Goal: Information Seeking & Learning: Learn about a topic

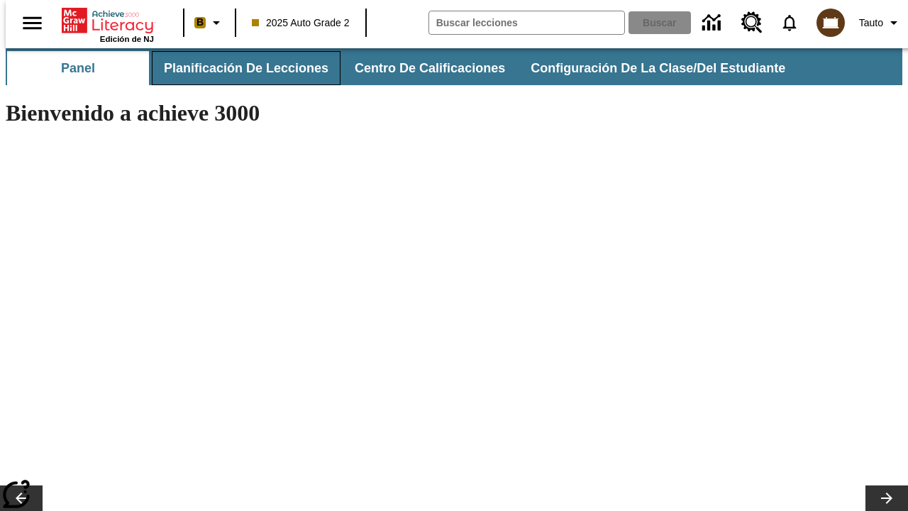
click at [238, 68] on span "Planificación de lecciones" at bounding box center [246, 68] width 165 height 16
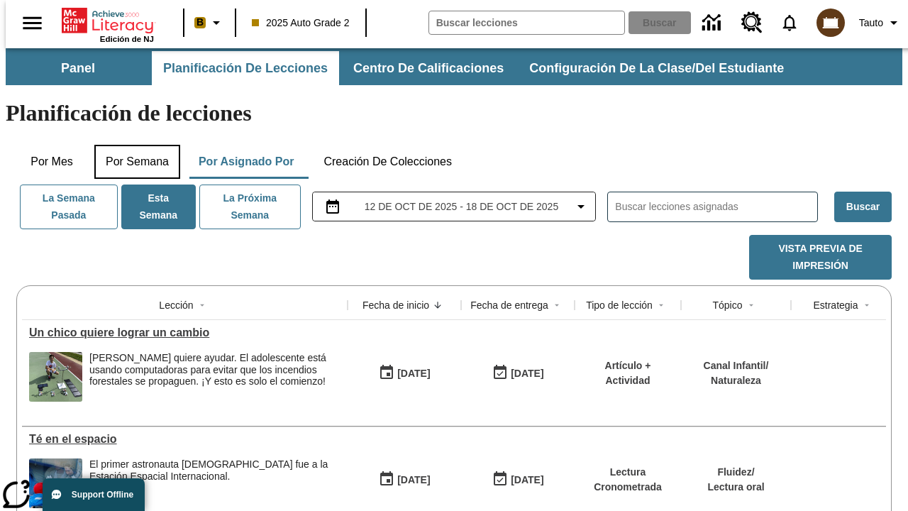
click at [133, 145] on button "Por semana" at bounding box center [137, 162] width 86 height 34
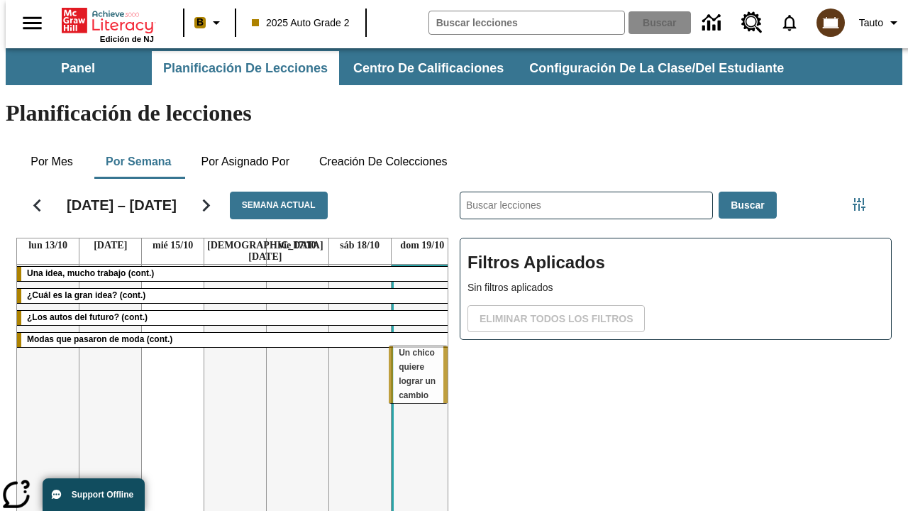
click at [417, 353] on tr "Una idea, mucho trabajo (cont.) ¿Cuál es la gran idea? (cont.) ¿Los autos del f…" at bounding box center [235, 418] width 436 height 306
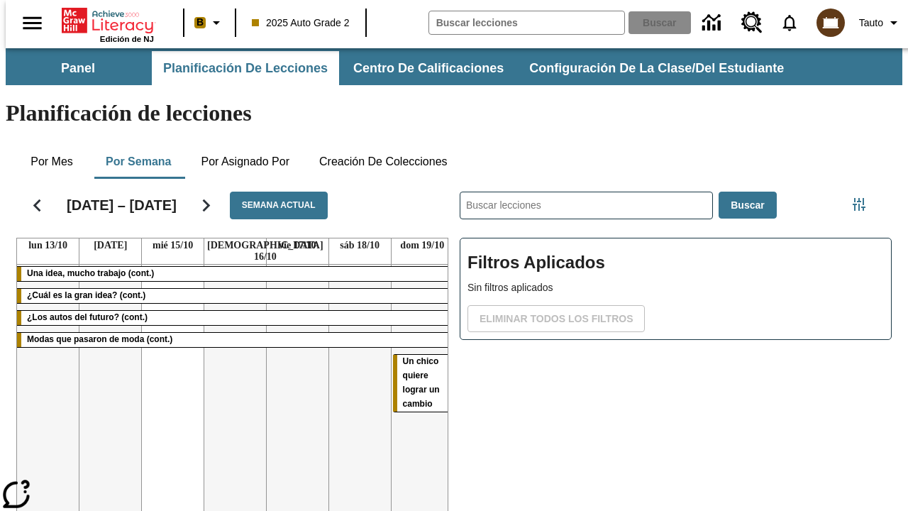
click at [414, 356] on span "Un chico quiere lograr un cambio" at bounding box center [421, 382] width 37 height 53
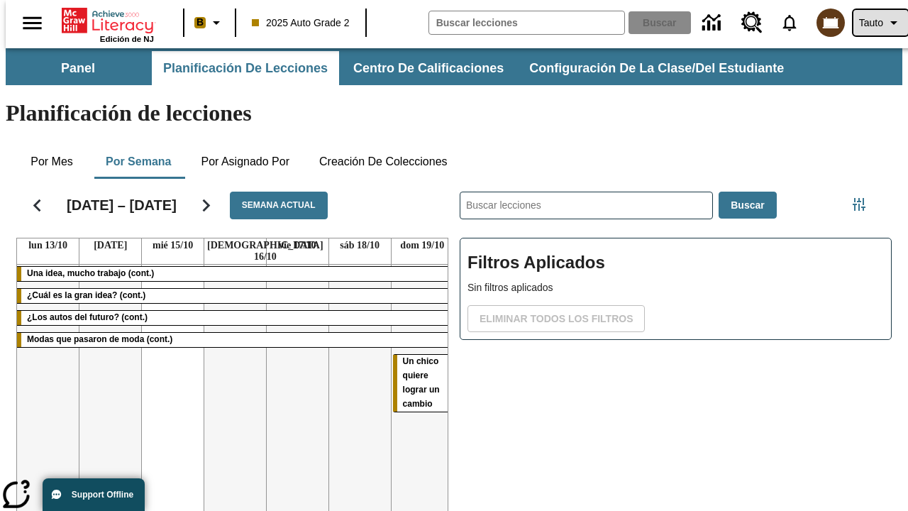
click at [874, 23] on span "Tauto" at bounding box center [871, 23] width 24 height 15
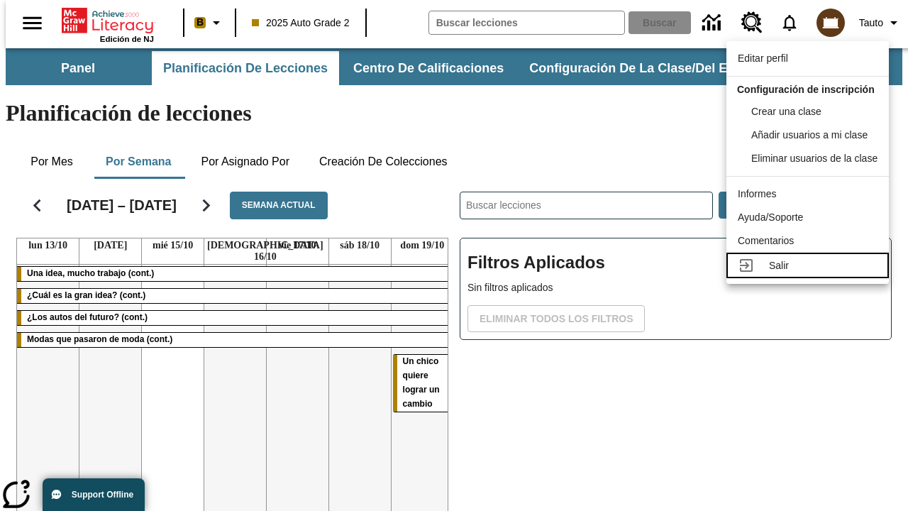
click at [812, 273] on div "Salir" at bounding box center [823, 265] width 109 height 15
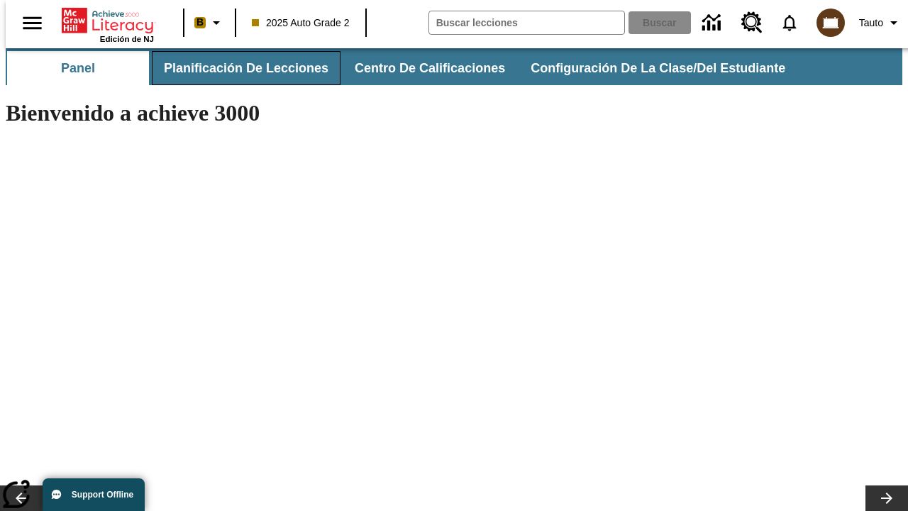
click at [238, 68] on span "Planificación de lecciones" at bounding box center [246, 68] width 165 height 16
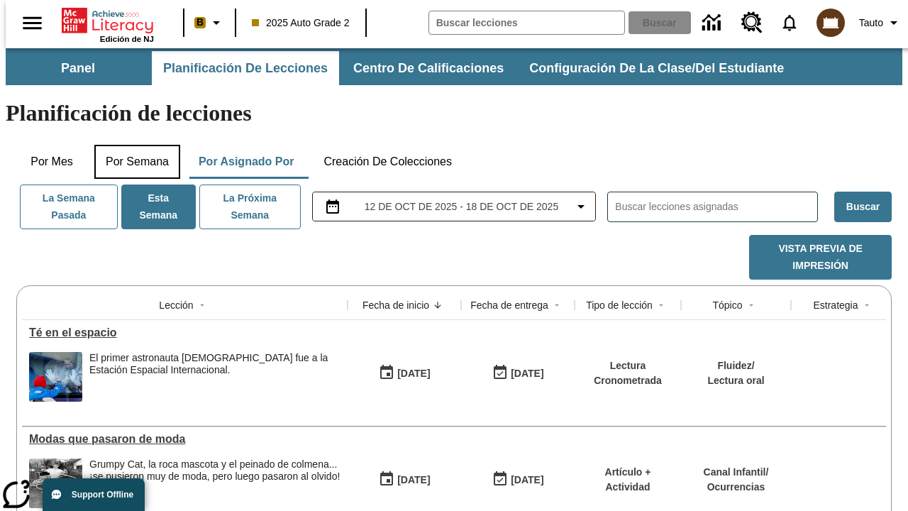
click at [133, 145] on button "Por semana" at bounding box center [137, 162] width 86 height 34
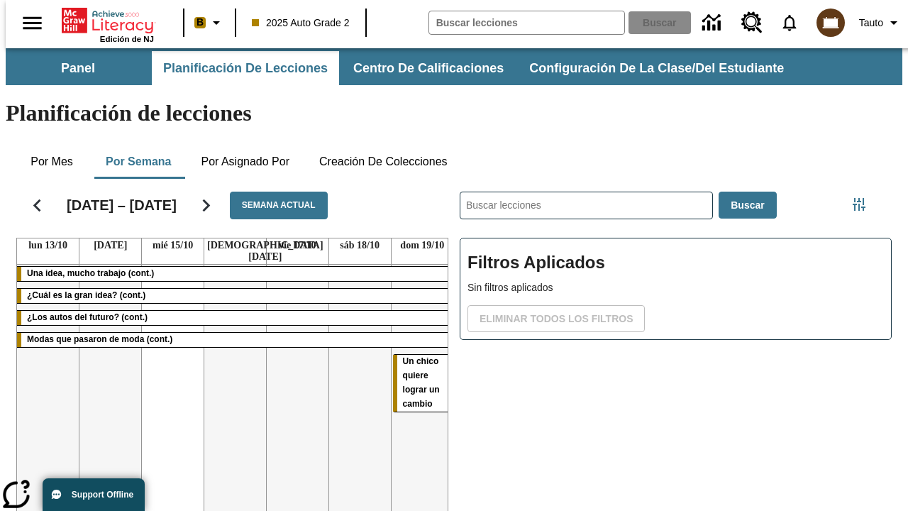
click at [167, 353] on tr "Una idea, mucho trabajo (cont.) ¿Cuál es la gran idea? (cont.) ¿Los autos del f…" at bounding box center [235, 418] width 436 height 306
